Goal: Obtain resource: Download file/media

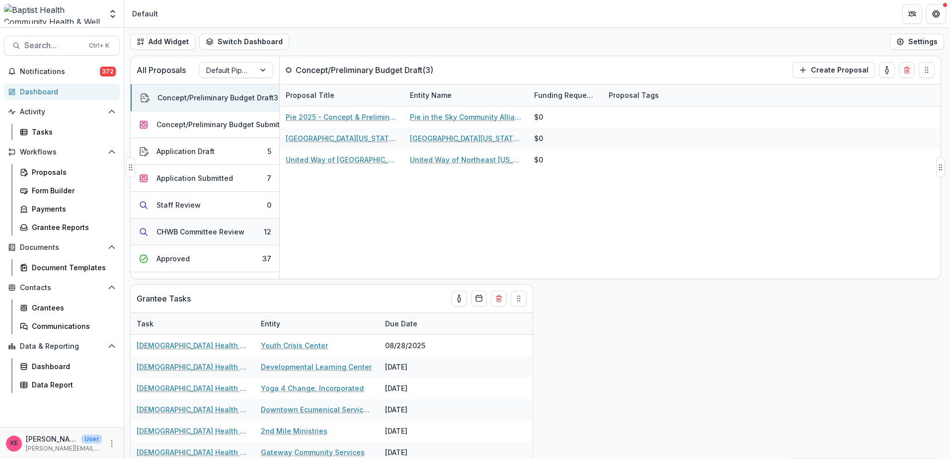
click at [202, 230] on div "CHWB Committee Review" at bounding box center [201, 232] width 88 height 10
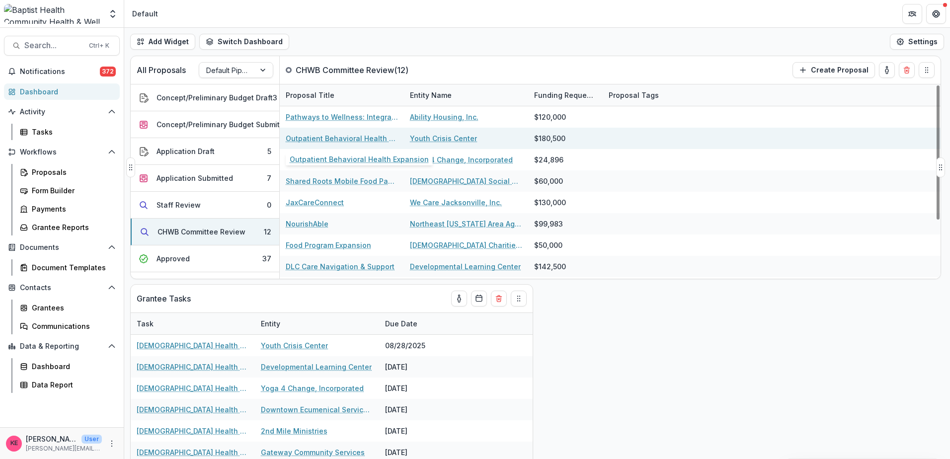
click at [334, 141] on link "Outpatient Behavioral Health Expansion" at bounding box center [342, 138] width 112 height 10
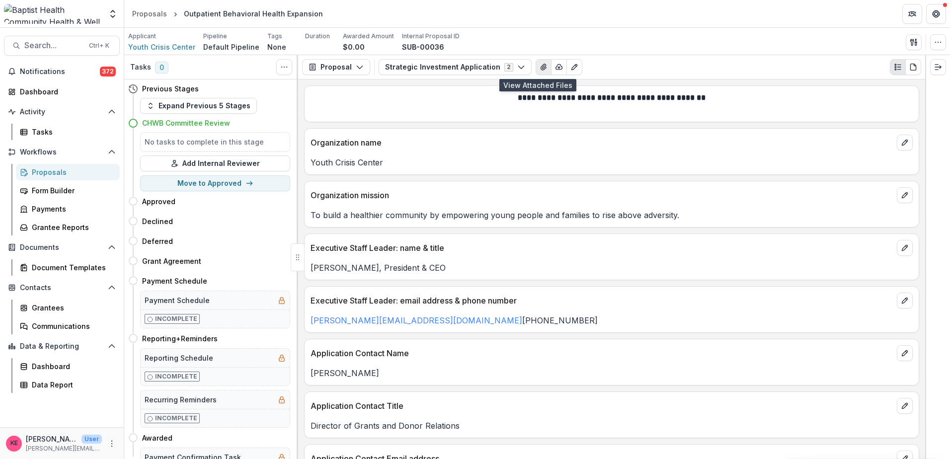
click at [540, 68] on icon "View Attached Files" at bounding box center [544, 67] width 8 height 8
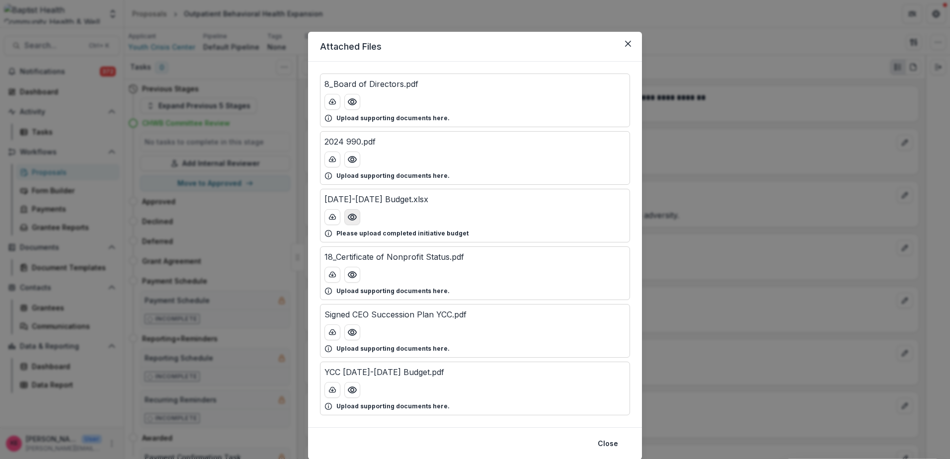
click at [348, 218] on icon "Preview 2025-2027 Budget.xlsx" at bounding box center [352, 217] width 10 height 10
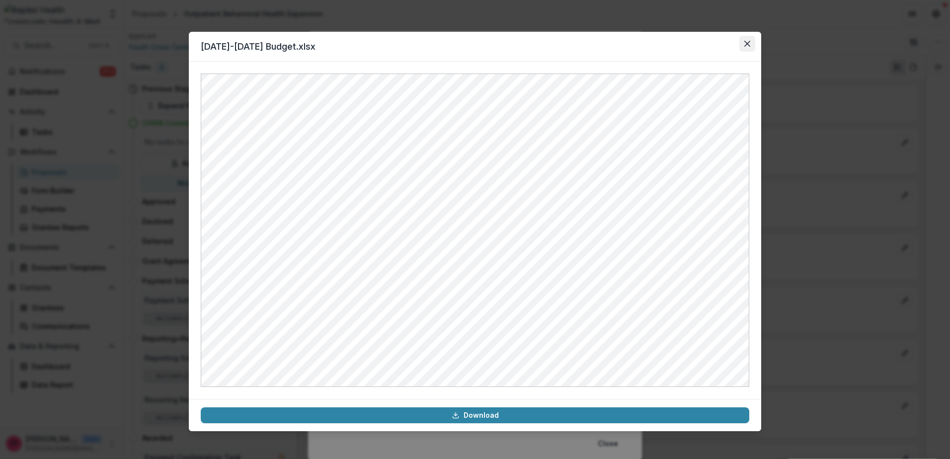
click at [747, 44] on icon "Close" at bounding box center [748, 44] width 6 height 6
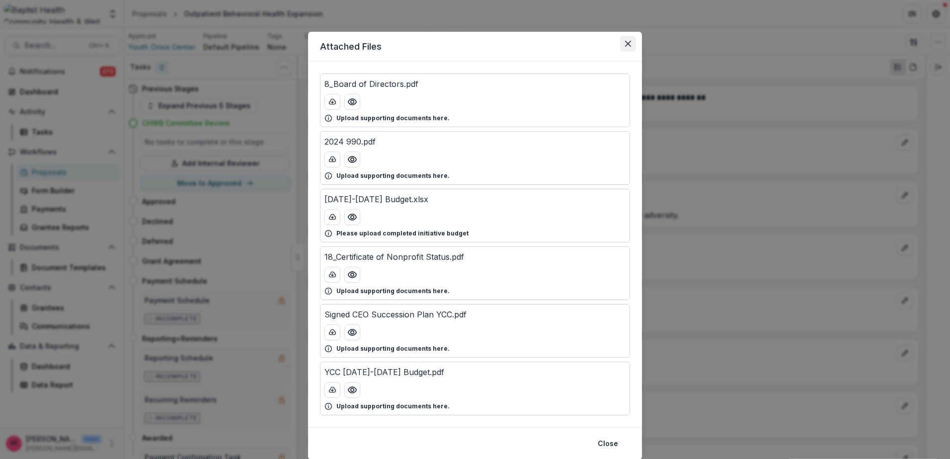
click at [621, 46] on button "Close" at bounding box center [628, 44] width 16 height 16
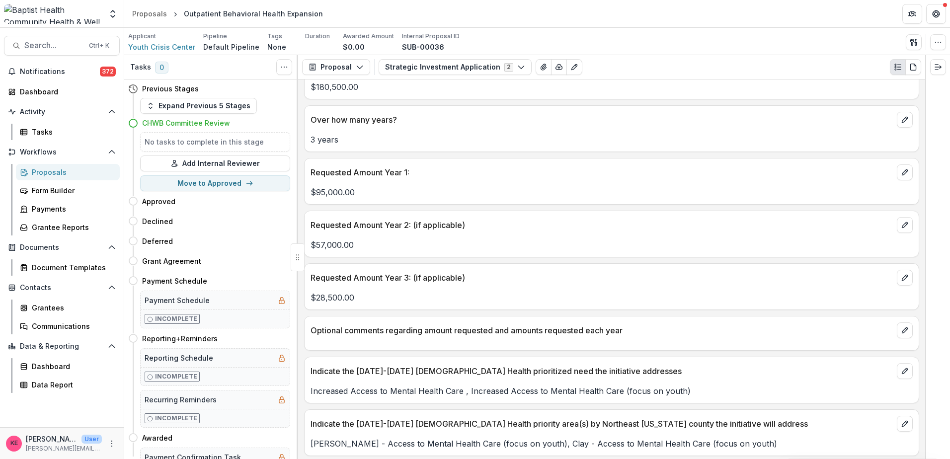
scroll to position [945, 0]
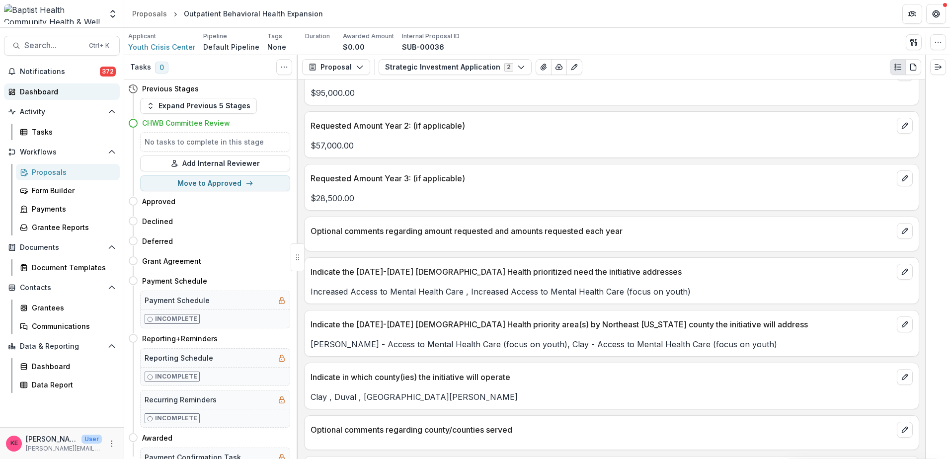
click at [47, 93] on div "Dashboard" at bounding box center [66, 91] width 92 height 10
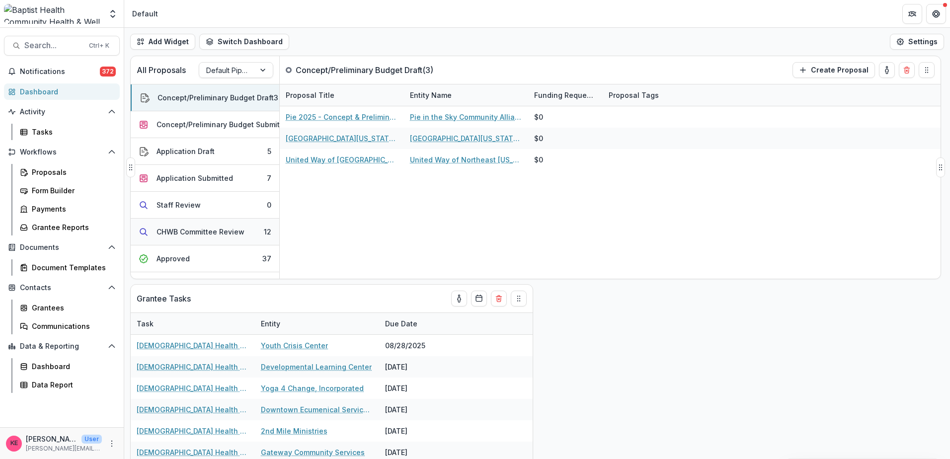
click at [236, 235] on div "CHWB Committee Review" at bounding box center [201, 232] width 88 height 10
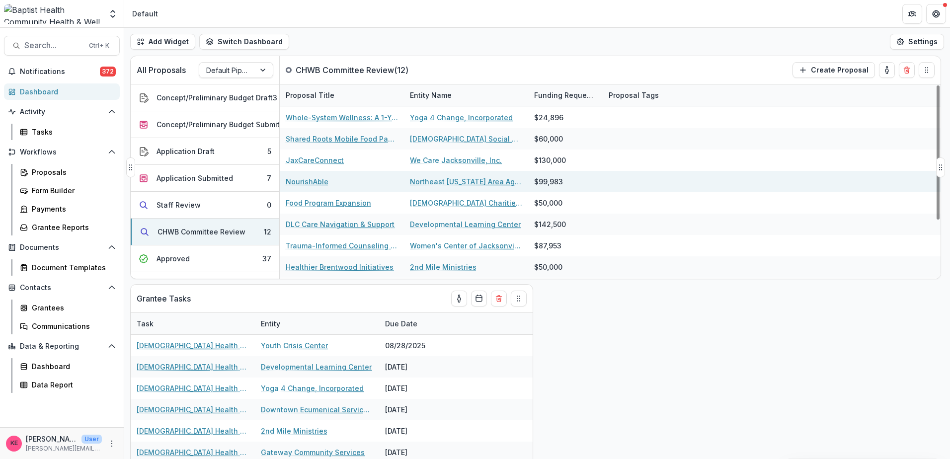
scroll to position [84, 0]
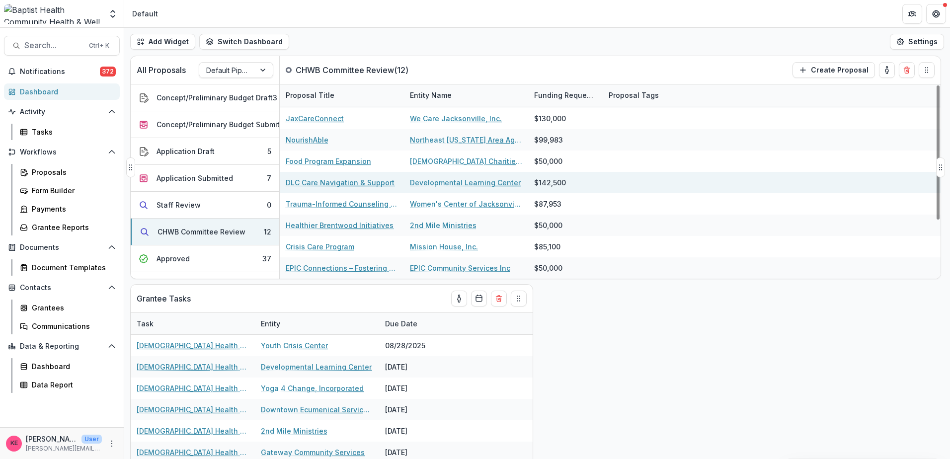
click at [339, 184] on link "DLC Care Navigation & Support" at bounding box center [340, 182] width 109 height 10
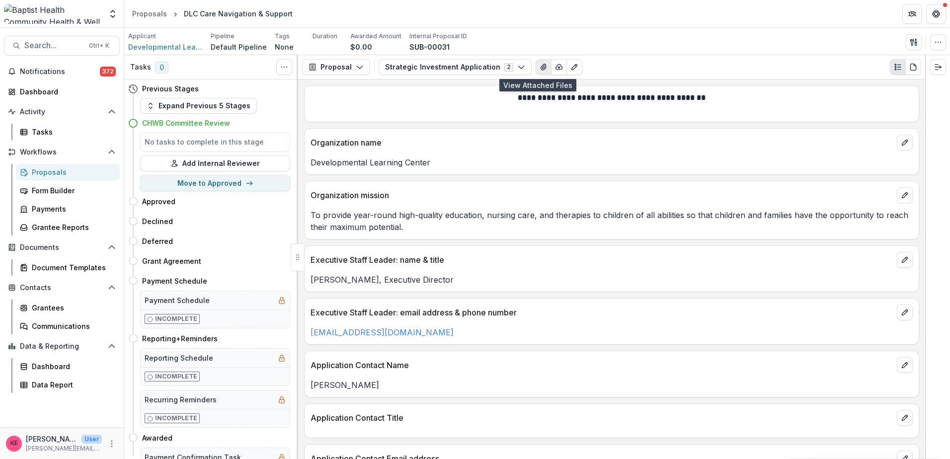
click at [540, 65] on icon "View Attached Files" at bounding box center [544, 67] width 8 height 8
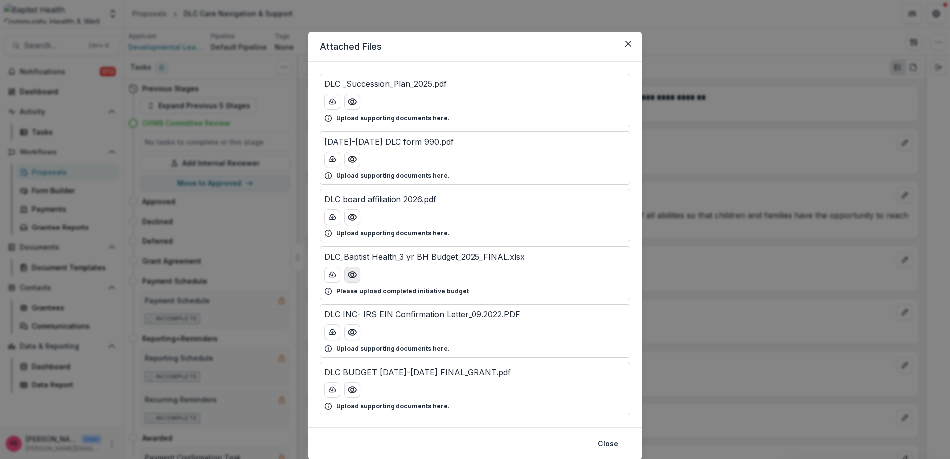
click at [347, 274] on icon "Preview DLC_Baptist Health_3 yr BH Budget_2025_FINAL.xlsx" at bounding box center [352, 275] width 10 height 10
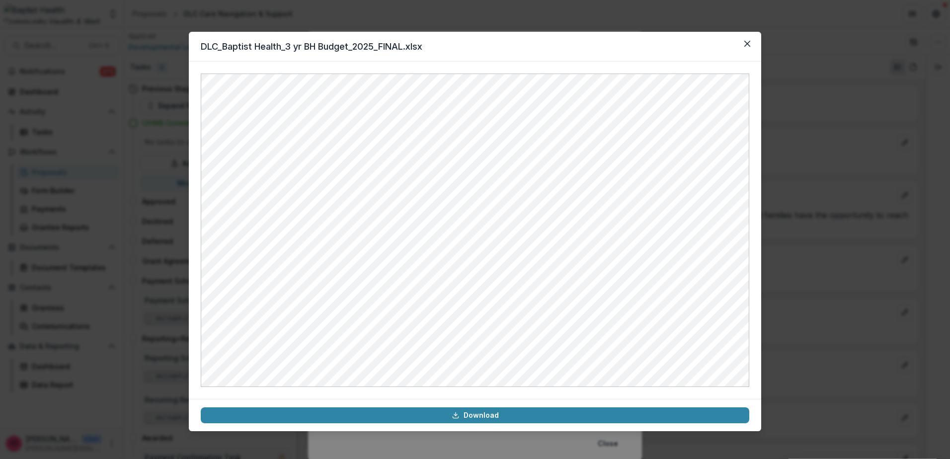
drag, startPoint x: 745, startPoint y: 47, endPoint x: 739, endPoint y: 63, distance: 17.6
click at [745, 46] on button "Close" at bounding box center [748, 44] width 16 height 16
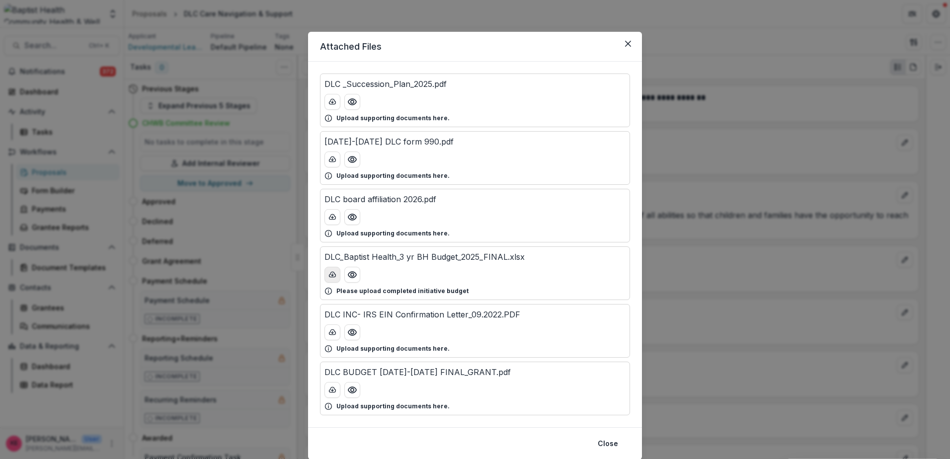
click at [332, 278] on icon "download-button" at bounding box center [333, 275] width 8 height 8
click at [630, 46] on button "Close" at bounding box center [628, 44] width 16 height 16
